Goal: Navigation & Orientation: Go to known website

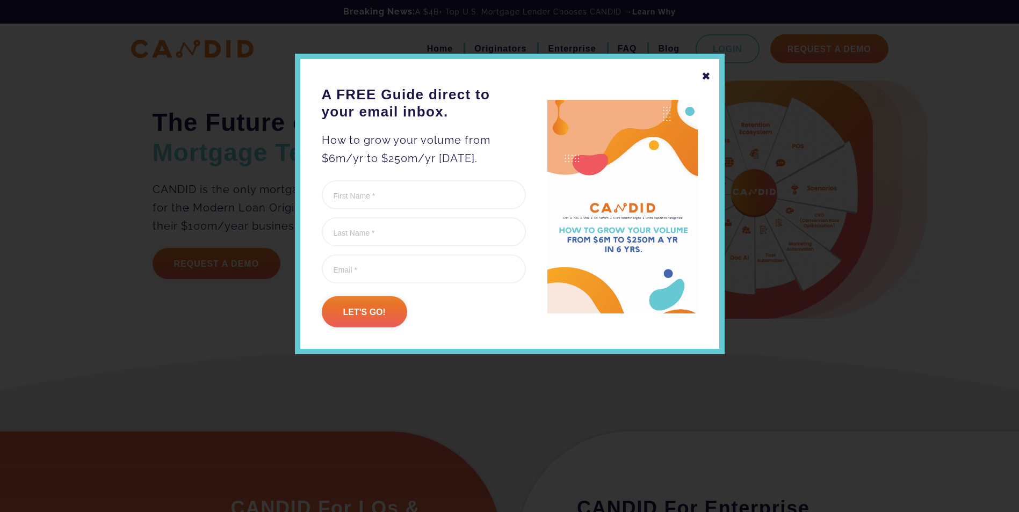
click at [716, 68] on div "✖ A FREE Guide direct to your email inbox. How to grow your volume from $6m/yr …" at bounding box center [510, 204] width 430 height 301
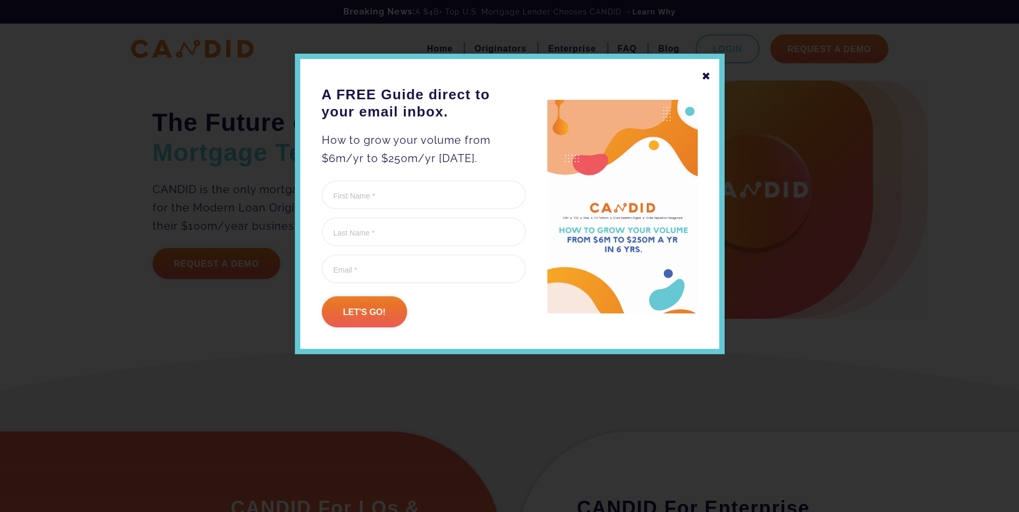
click at [710, 76] on div "✖" at bounding box center [707, 76] width 10 height 18
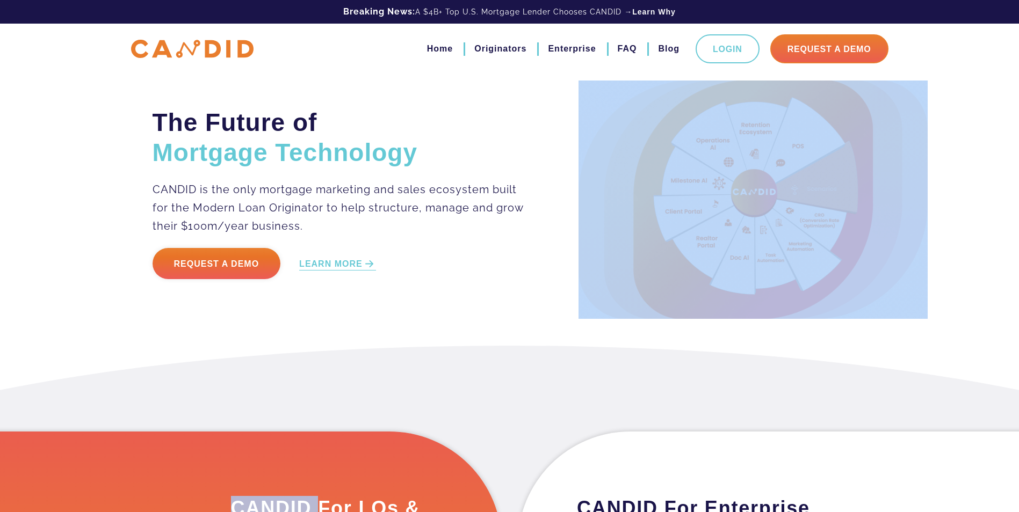
click at [710, 76] on div "The Future of Mortgage Technology CANDID is the only mortgage marketing and sal…" at bounding box center [509, 173] width 1019 height 346
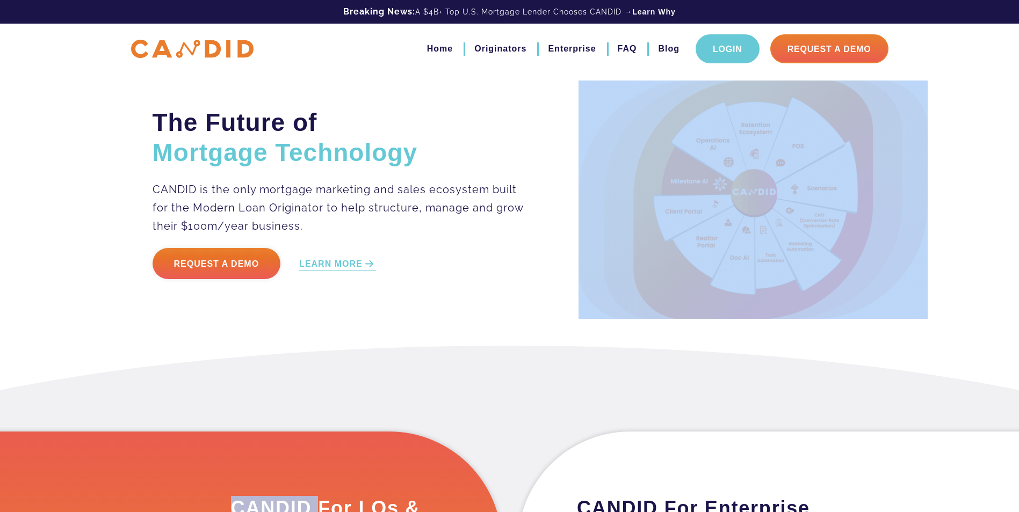
click at [730, 48] on link "Login" at bounding box center [728, 48] width 64 height 29
click at [702, 46] on link "Login" at bounding box center [728, 48] width 64 height 29
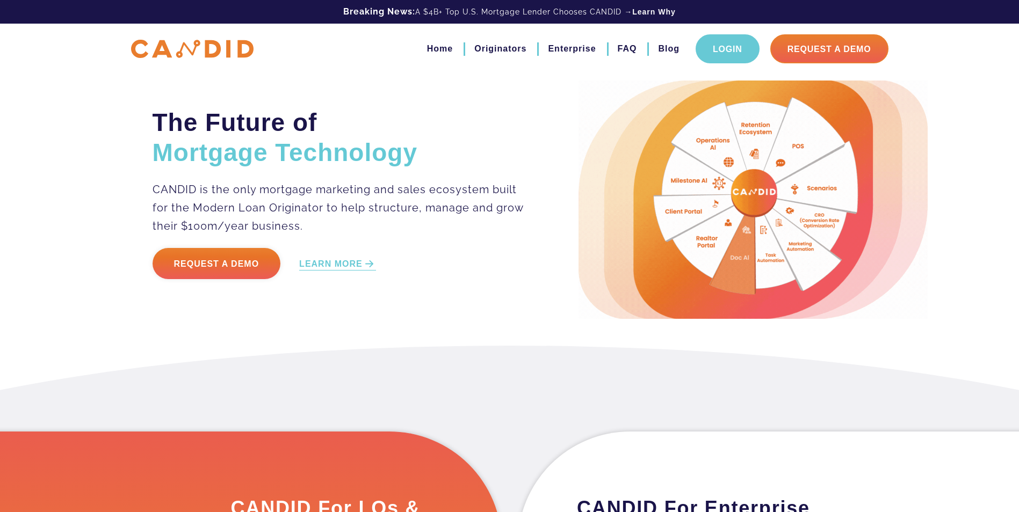
click at [710, 55] on link "Login" at bounding box center [728, 48] width 64 height 29
